Goal: Find specific page/section: Find specific page/section

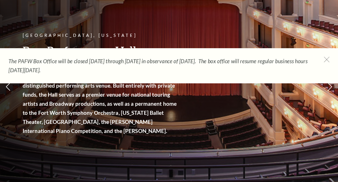
scroll to position [57, 0]
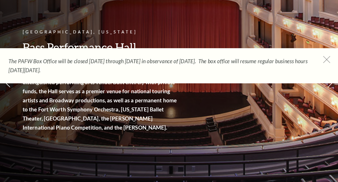
click at [327, 59] on icon at bounding box center [327, 59] width 7 height 7
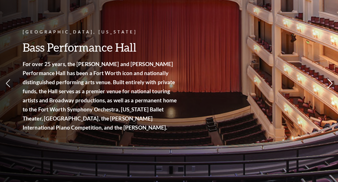
click at [329, 85] on icon at bounding box center [330, 84] width 6 height 10
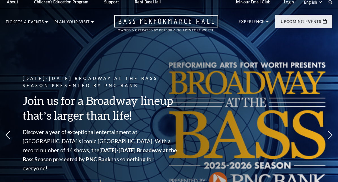
scroll to position [0, 0]
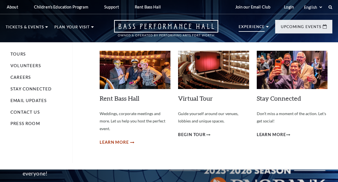
click at [124, 142] on span "Learn More" at bounding box center [114, 142] width 29 height 7
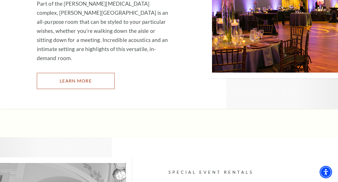
scroll to position [737, 0]
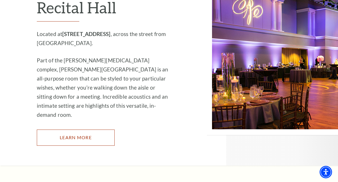
click at [78, 130] on link "Learn More" at bounding box center [76, 138] width 78 height 16
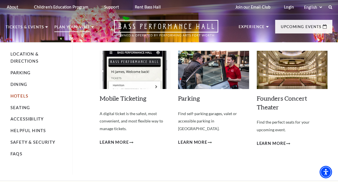
click at [16, 96] on link "Hotels" at bounding box center [19, 96] width 18 height 5
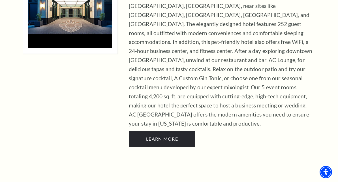
scroll to position [312, 0]
